Goal: Transaction & Acquisition: Purchase product/service

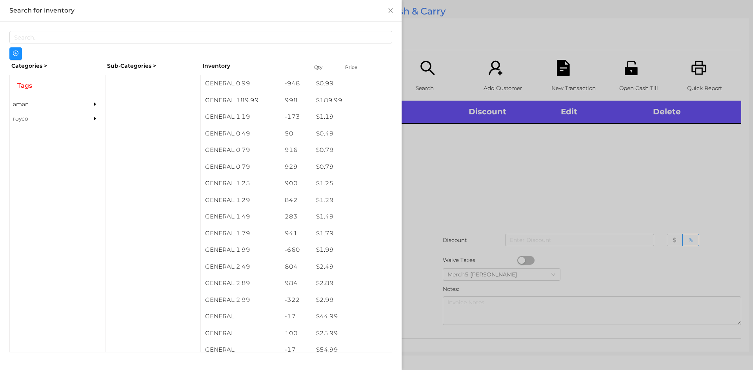
scroll to position [4, 0]
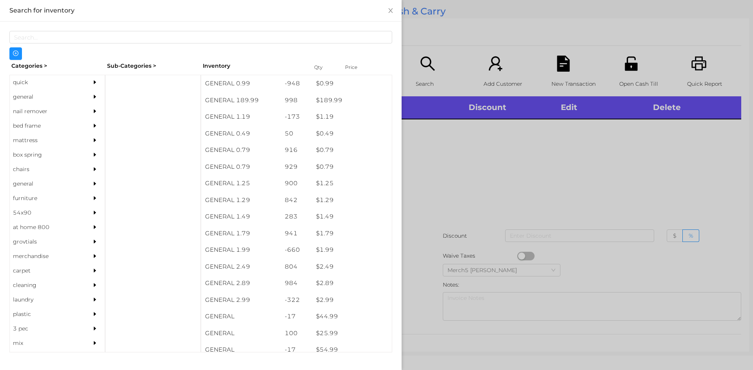
click at [25, 83] on div "quick" at bounding box center [45, 82] width 71 height 15
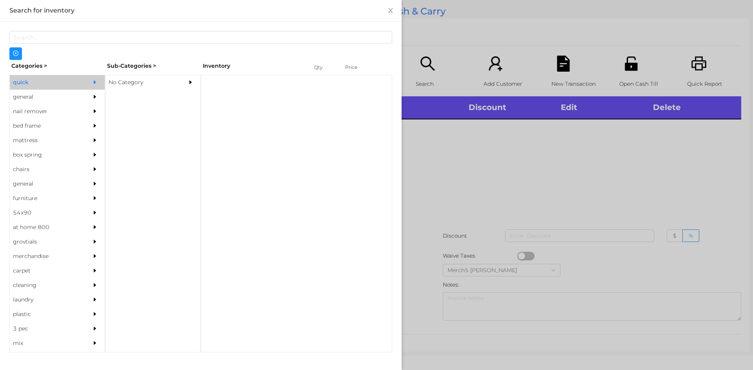
click at [134, 85] on div "No Category" at bounding box center [140, 82] width 71 height 15
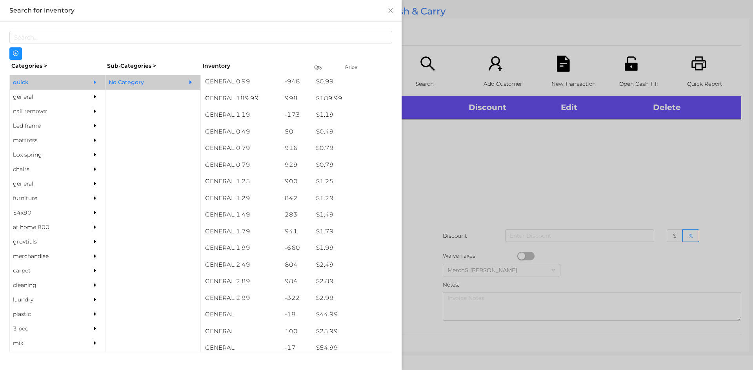
scroll to position [3, 0]
click at [27, 98] on div "general" at bounding box center [45, 97] width 71 height 15
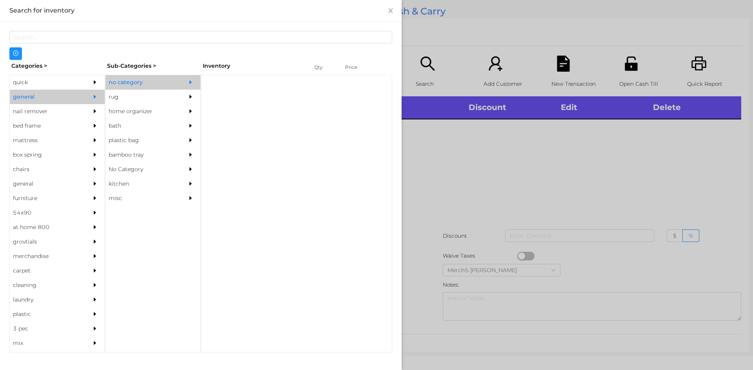
click at [144, 85] on div "no category" at bounding box center [140, 82] width 71 height 15
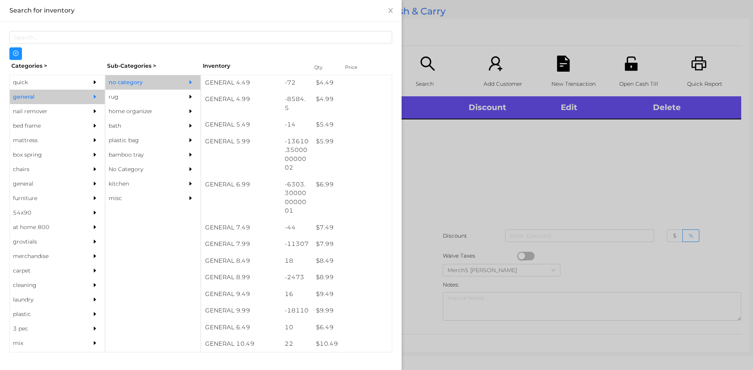
scroll to position [252, 0]
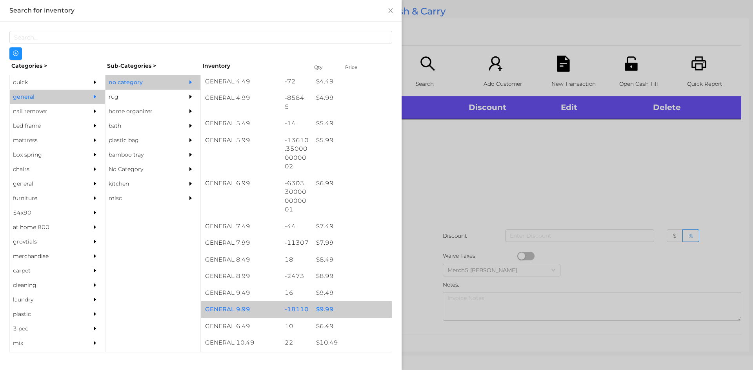
click at [326, 317] on div "$ 9.99" at bounding box center [352, 309] width 80 height 17
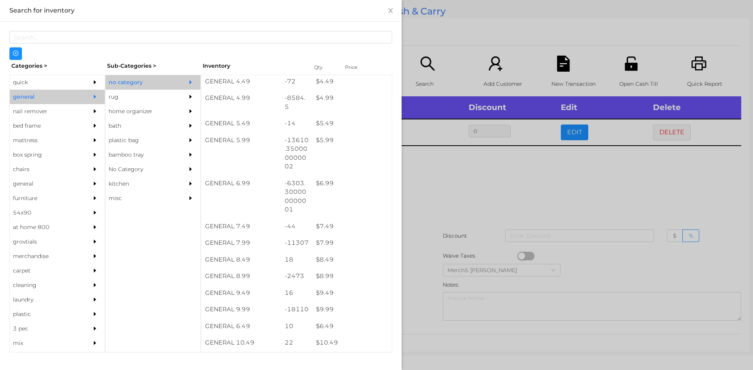
click at [445, 189] on div at bounding box center [376, 185] width 753 height 370
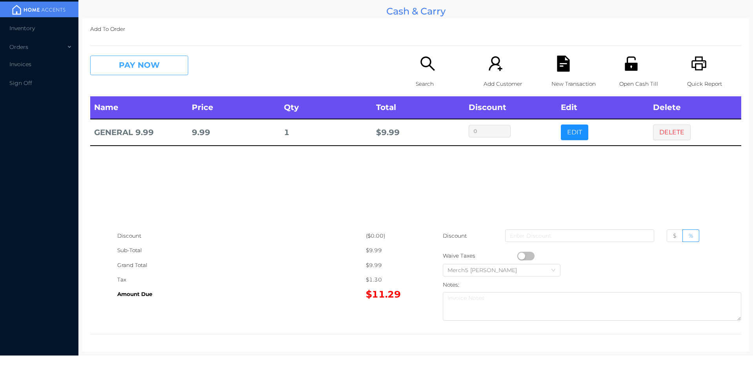
click at [152, 70] on button "PAY NOW" at bounding box center [139, 66] width 98 height 20
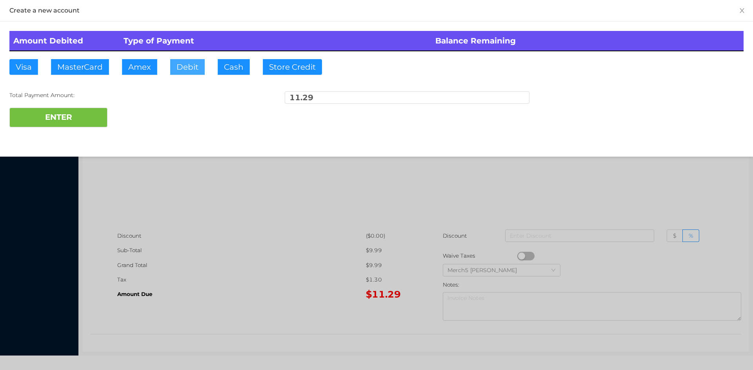
click at [187, 65] on button "Debit" at bounding box center [187, 67] width 34 height 16
click at [75, 109] on button "ENTER" at bounding box center [58, 118] width 98 height 20
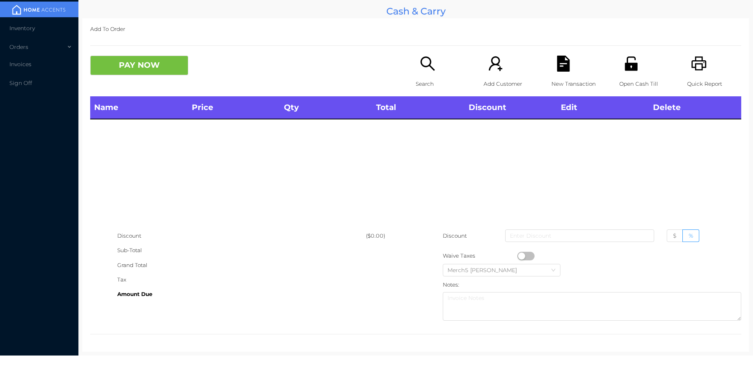
click at [421, 65] on icon "icon: search" at bounding box center [427, 64] width 16 height 16
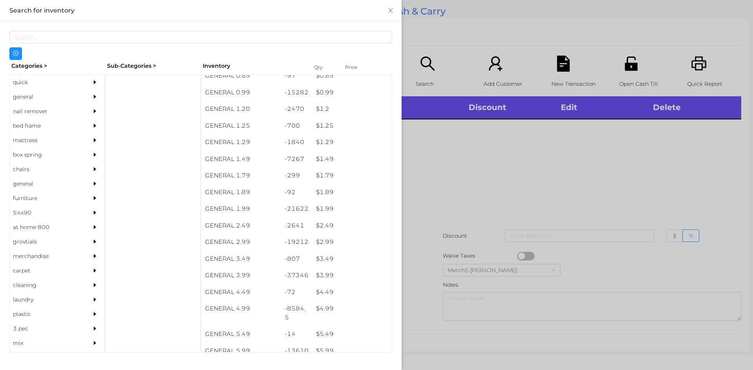
scroll to position [42, 0]
click at [451, 182] on div at bounding box center [376, 185] width 753 height 370
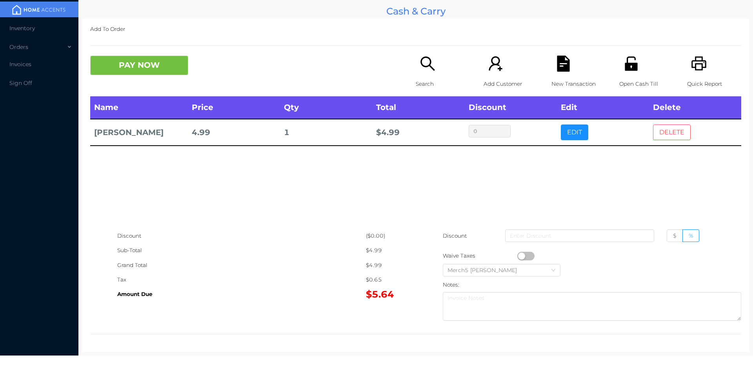
click at [673, 136] on button "DELETE" at bounding box center [672, 133] width 38 height 16
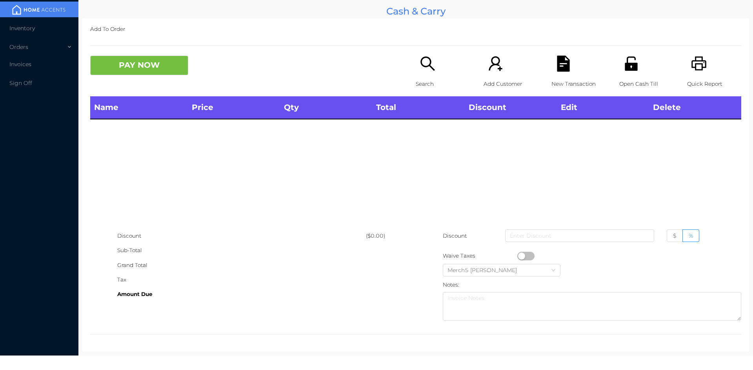
click at [421, 65] on icon "icon: search" at bounding box center [427, 64] width 16 height 16
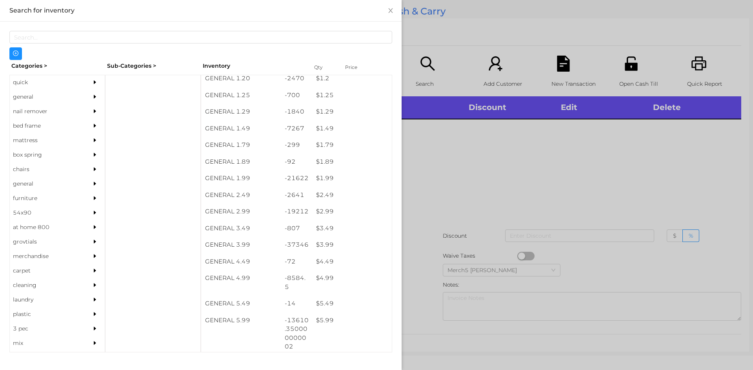
scroll to position [72, 0]
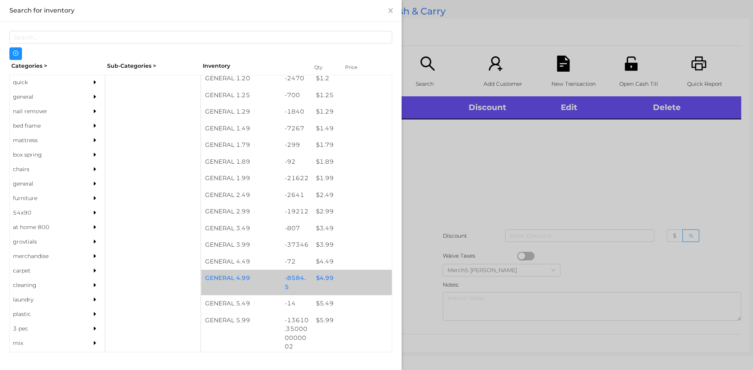
click at [319, 283] on div "$ 4.99" at bounding box center [352, 278] width 80 height 17
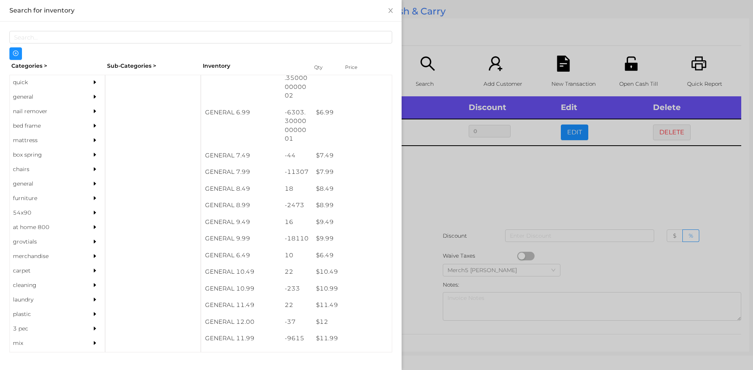
scroll to position [323, 0]
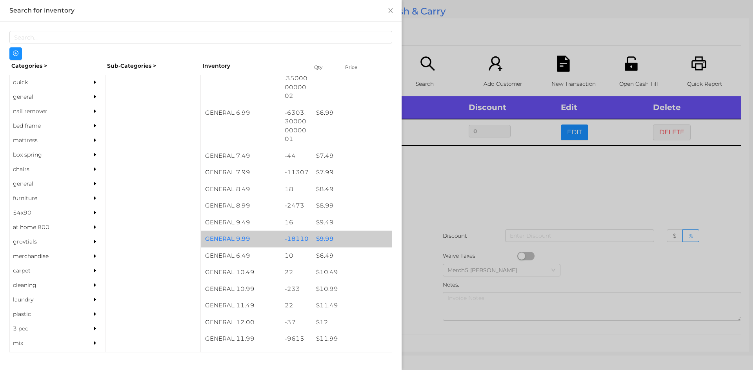
click at [322, 244] on div "$ 9.99" at bounding box center [352, 239] width 80 height 17
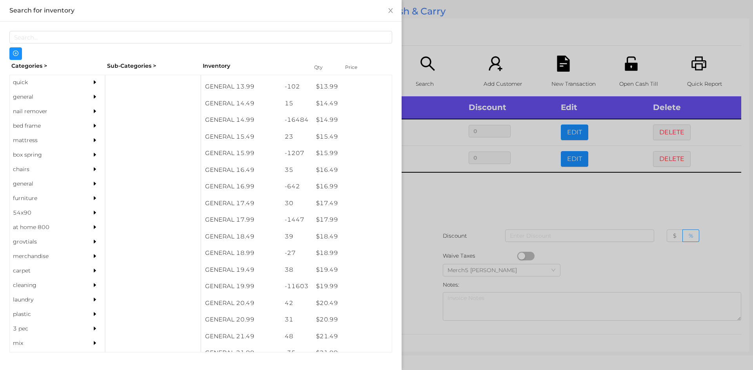
scroll to position [645, 0]
click at [328, 285] on div "$ 19.99" at bounding box center [352, 283] width 80 height 17
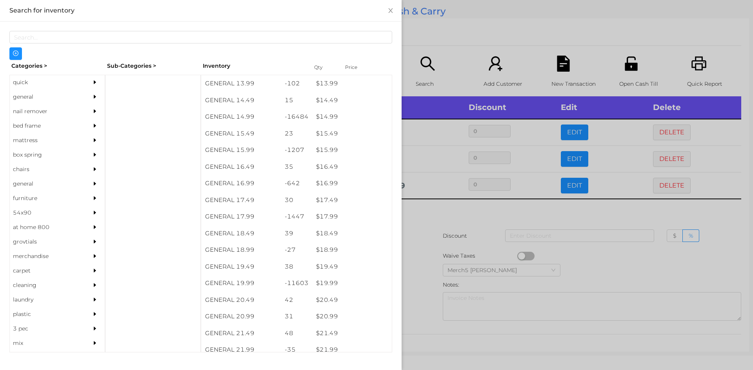
click at [428, 213] on div at bounding box center [376, 185] width 753 height 370
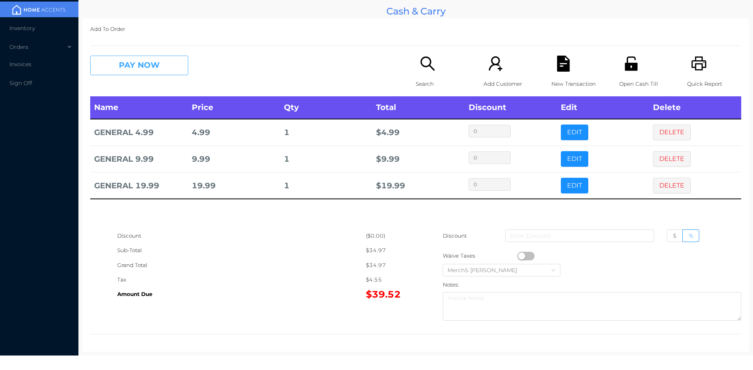
click at [155, 67] on button "PAY NOW" at bounding box center [139, 66] width 98 height 20
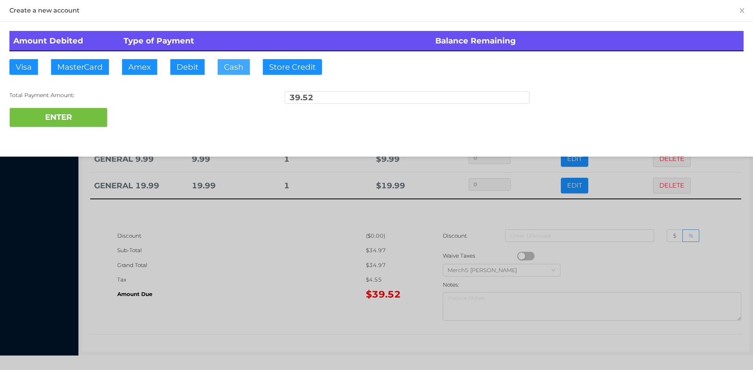
click at [236, 67] on button "Cash" at bounding box center [234, 67] width 32 height 16
type input "50"
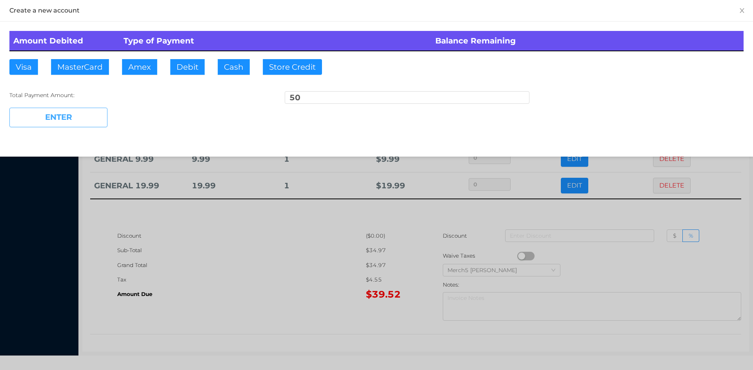
click at [73, 116] on button "ENTER" at bounding box center [58, 118] width 98 height 20
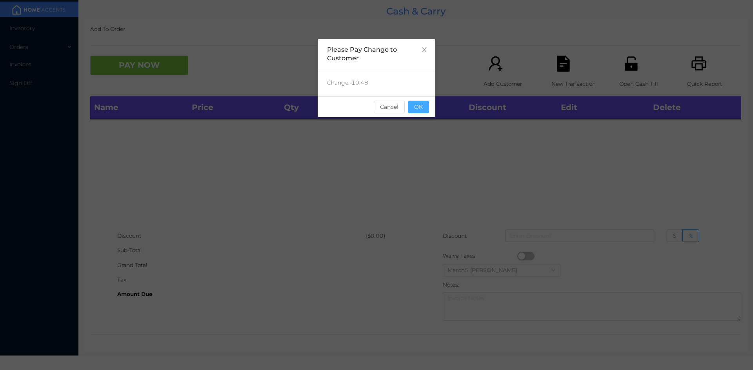
click at [420, 107] on button "OK" at bounding box center [418, 107] width 21 height 13
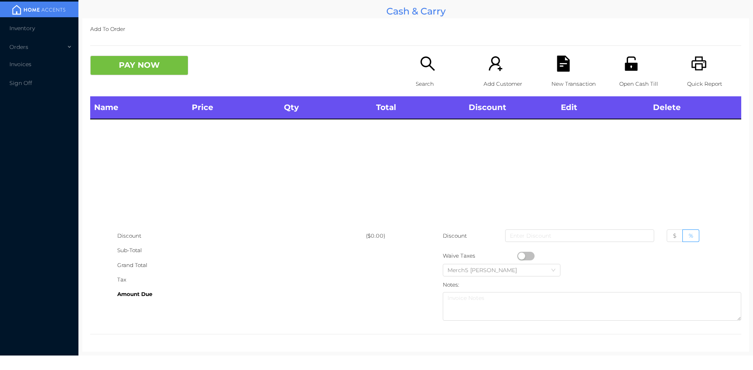
click at [691, 64] on icon "icon: printer" at bounding box center [698, 63] width 15 height 14
click at [428, 63] on icon "icon: search" at bounding box center [427, 63] width 14 height 14
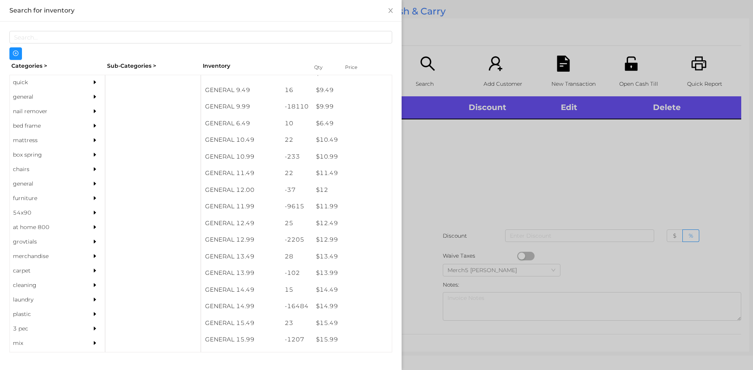
scroll to position [454, 0]
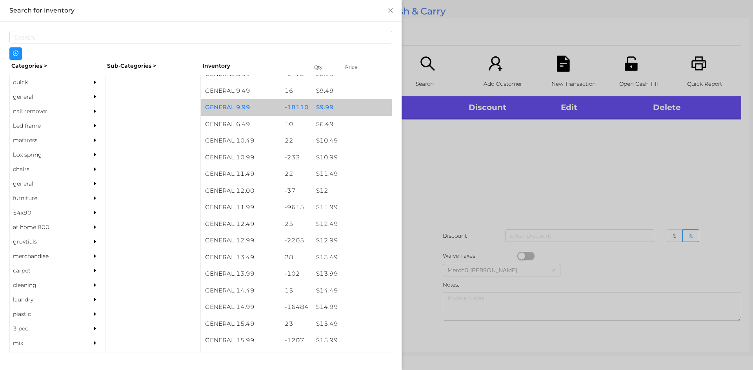
click at [323, 108] on div "$ 9.99" at bounding box center [352, 107] width 80 height 17
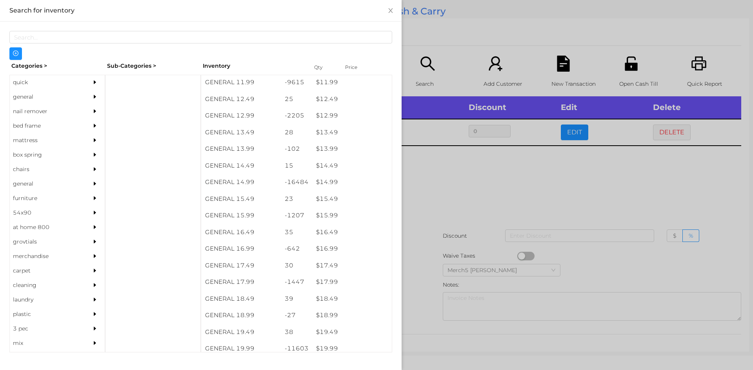
scroll to position [583, 0]
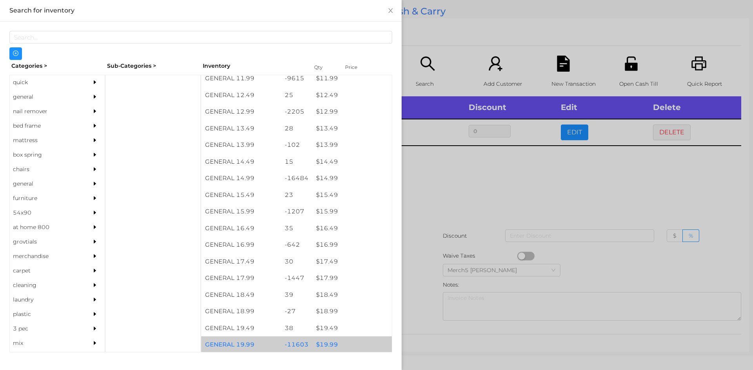
click at [326, 346] on div "$ 19.99" at bounding box center [352, 345] width 80 height 17
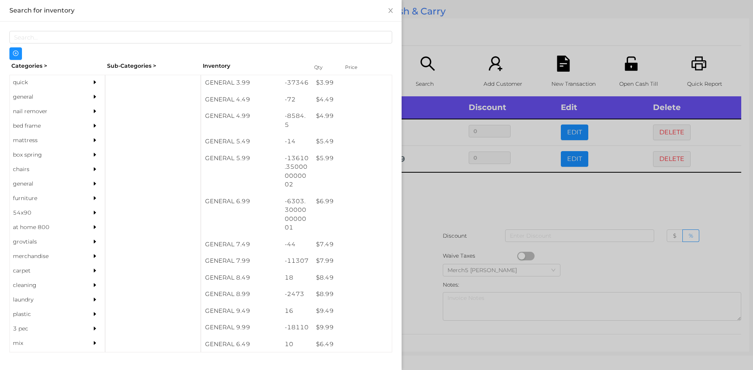
scroll to position [235, 0]
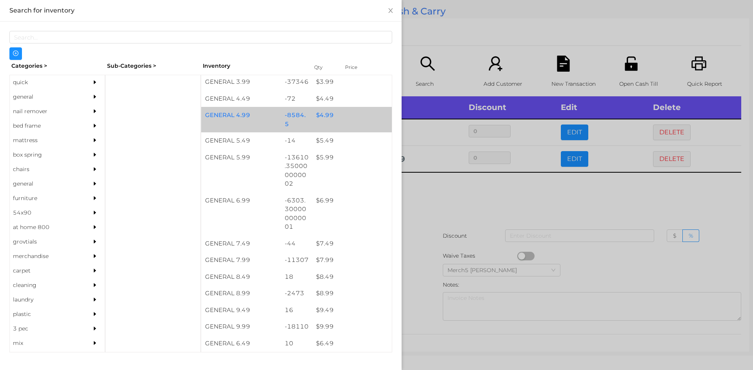
click at [323, 116] on div "$ 4.99" at bounding box center [352, 115] width 80 height 17
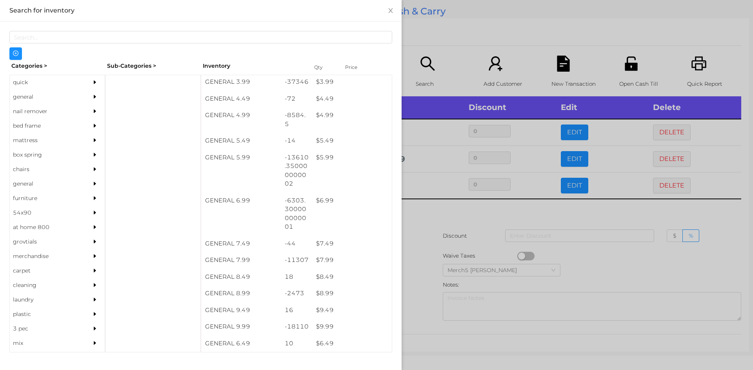
click at [422, 216] on div at bounding box center [376, 185] width 753 height 370
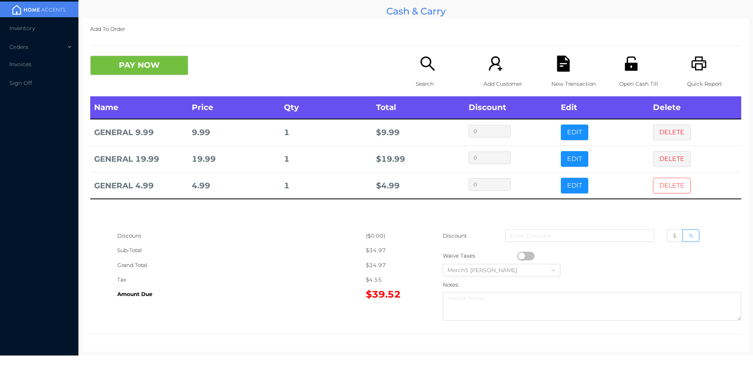
click at [670, 178] on button "DELETE" at bounding box center [672, 186] width 38 height 16
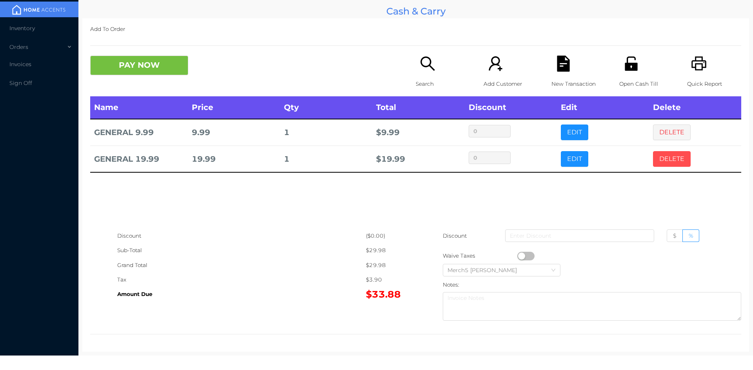
click at [662, 154] on button "DELETE" at bounding box center [672, 159] width 38 height 16
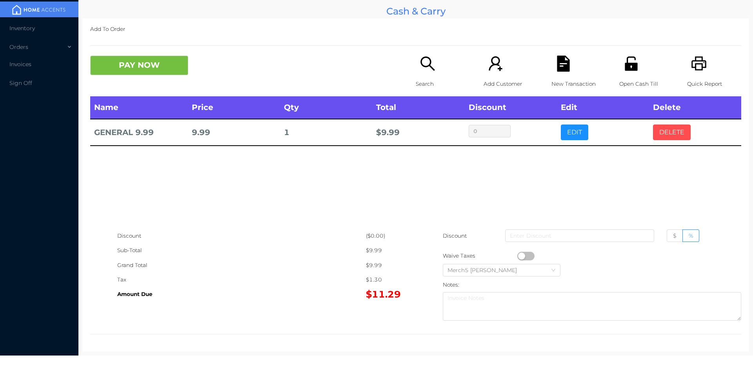
click at [664, 131] on button "DELETE" at bounding box center [672, 133] width 38 height 16
